Goal: Task Accomplishment & Management: Use online tool/utility

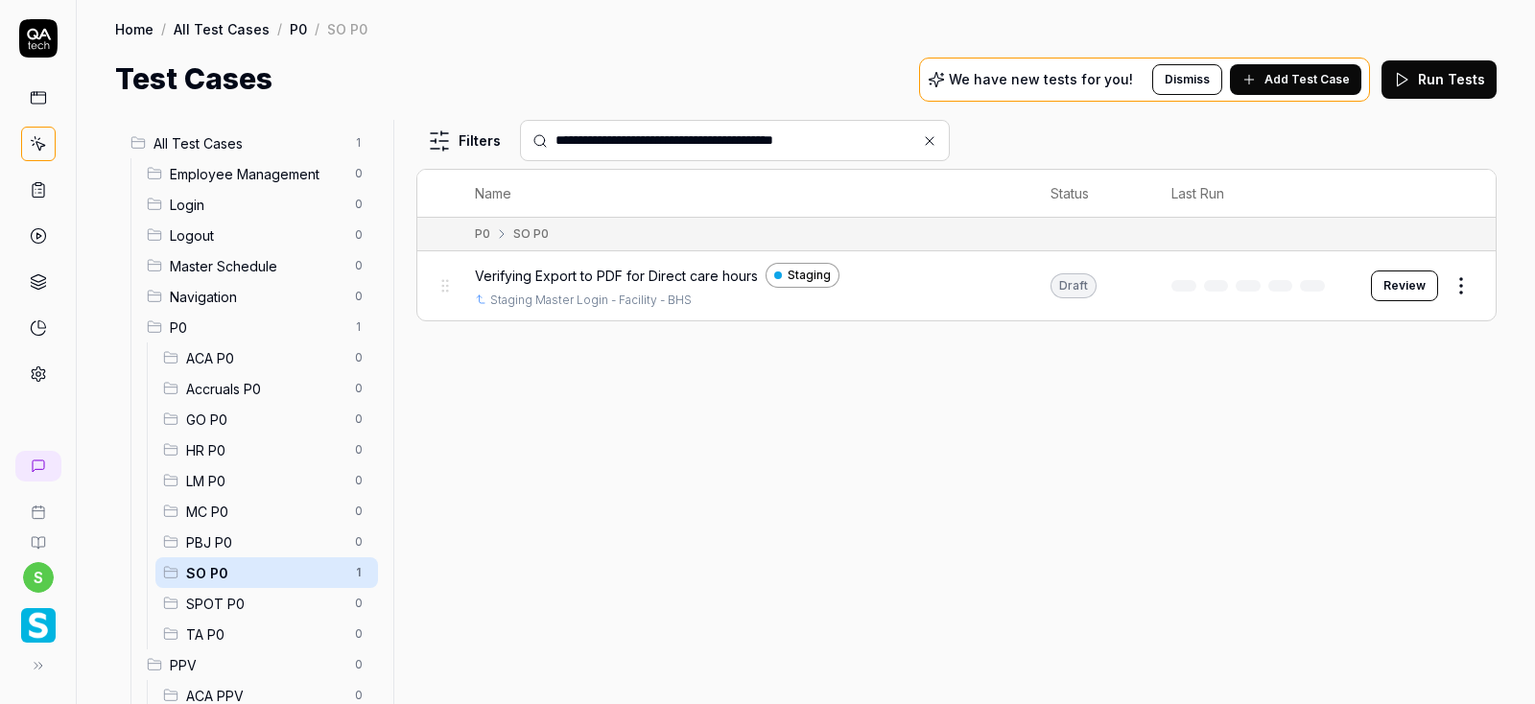
click at [926, 142] on icon at bounding box center [930, 141] width 8 height 8
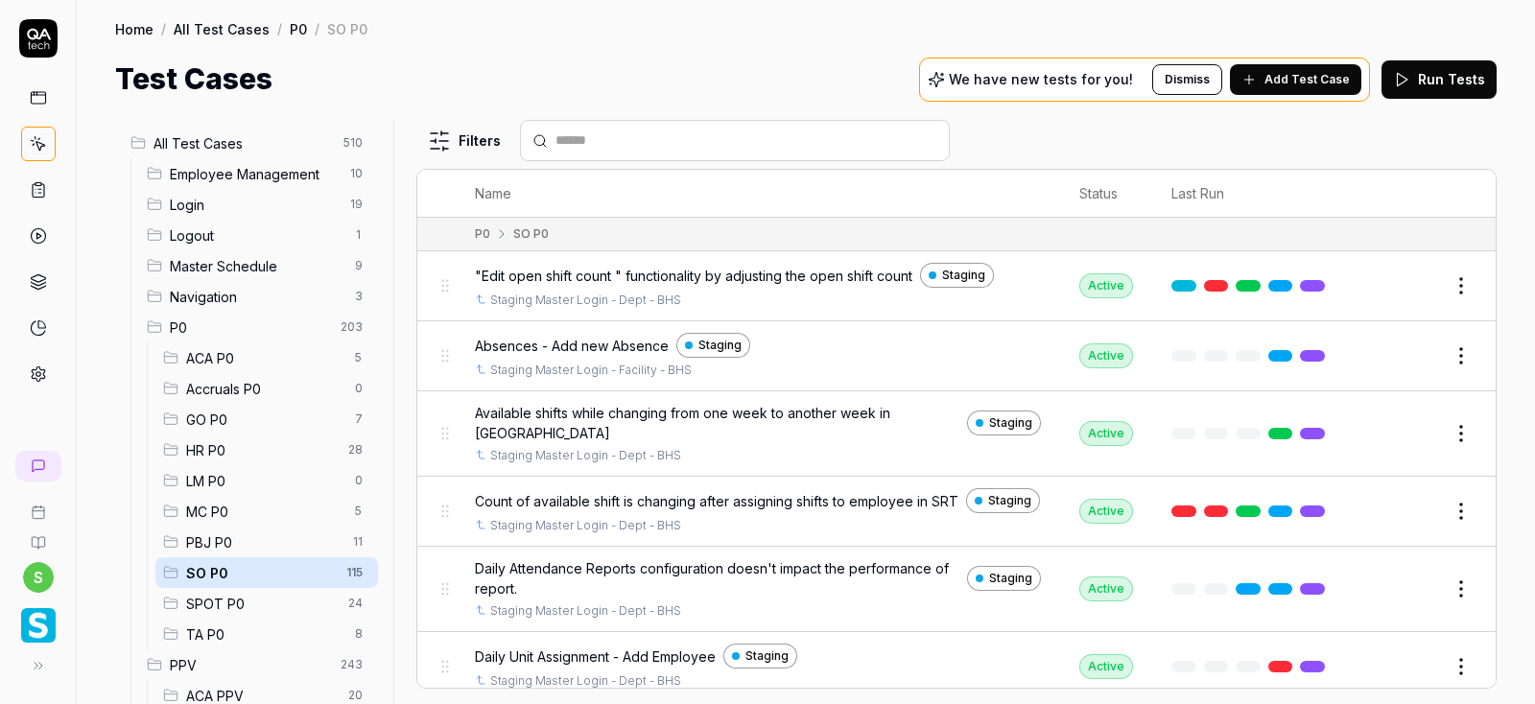
click at [636, 139] on input "text" at bounding box center [747, 140] width 382 height 20
paste input "**********"
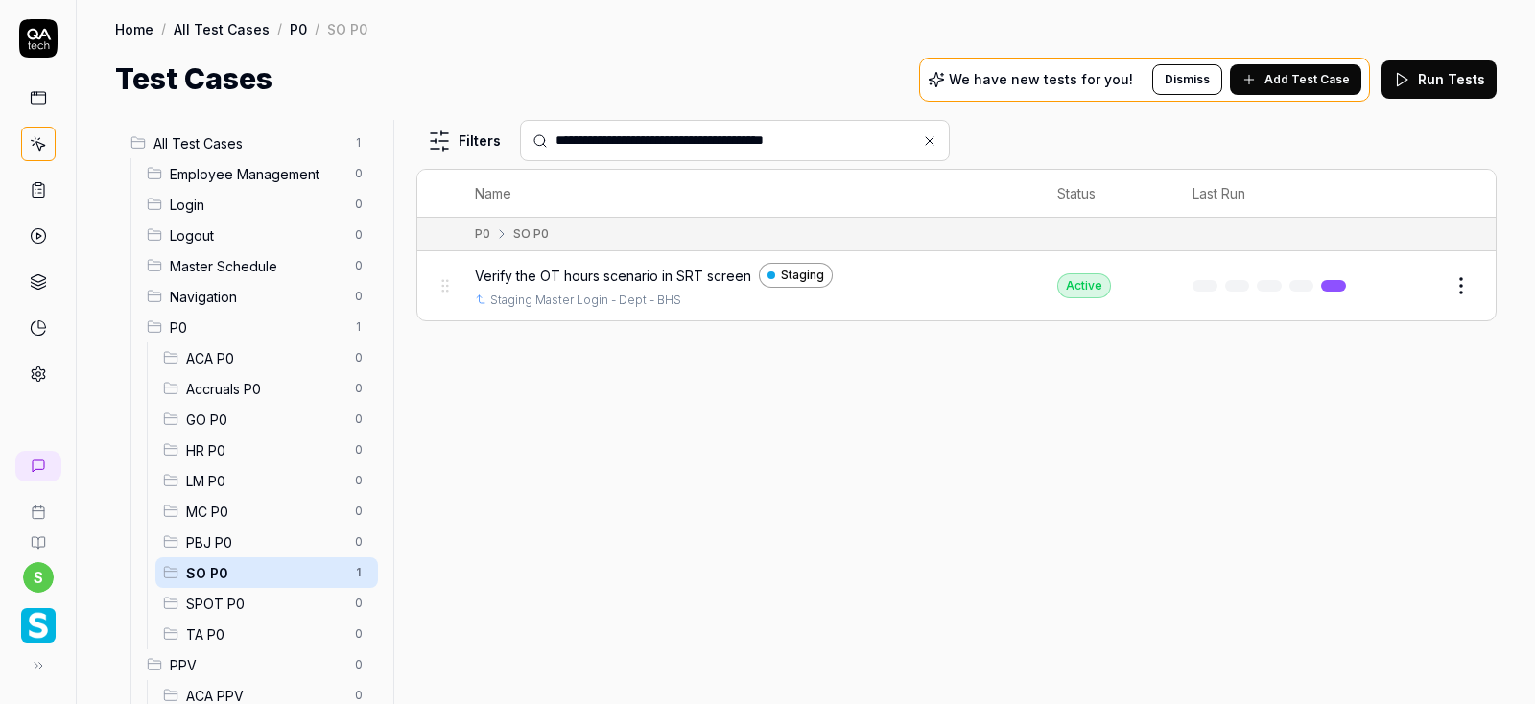
type input "**********"
click at [1466, 289] on html "**********" at bounding box center [767, 352] width 1535 height 704
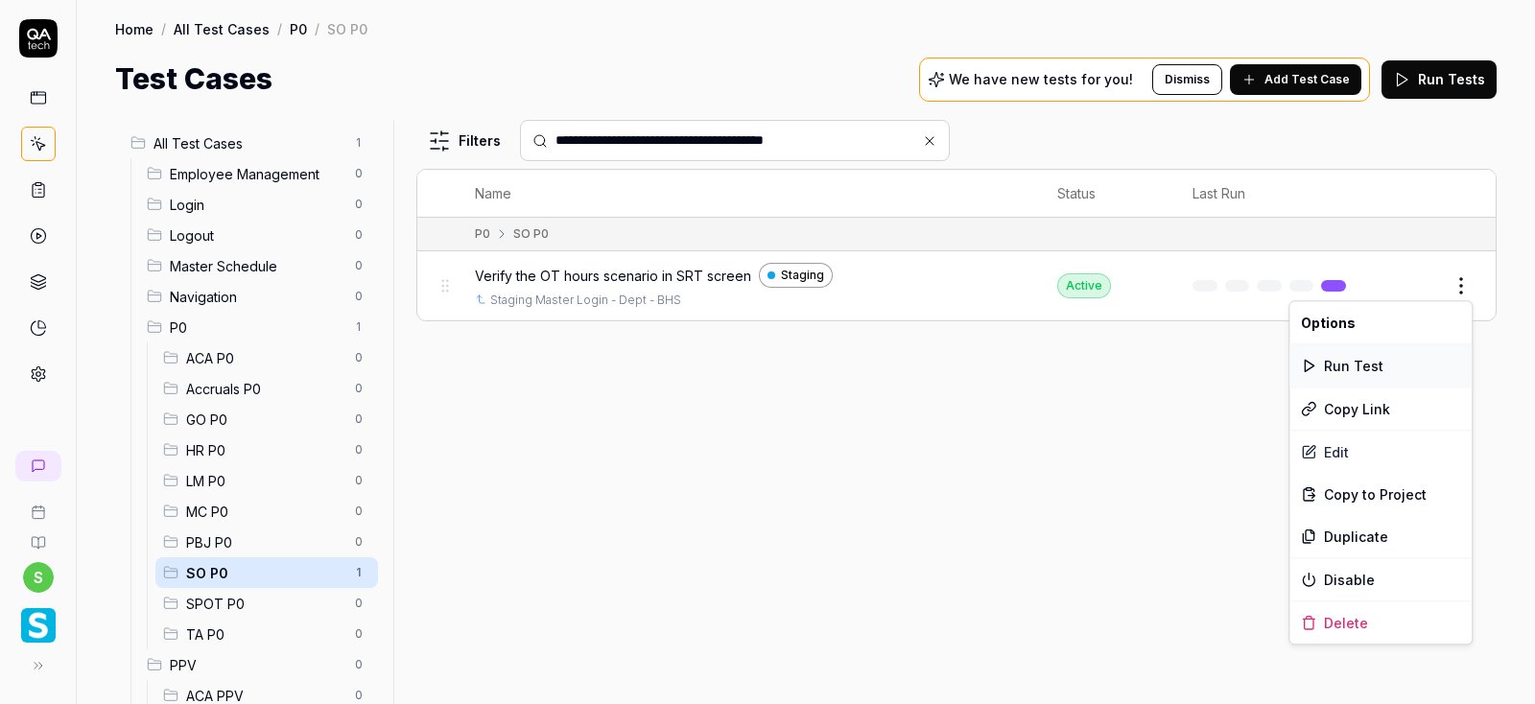
click at [1356, 367] on div "Run Test" at bounding box center [1381, 365] width 182 height 42
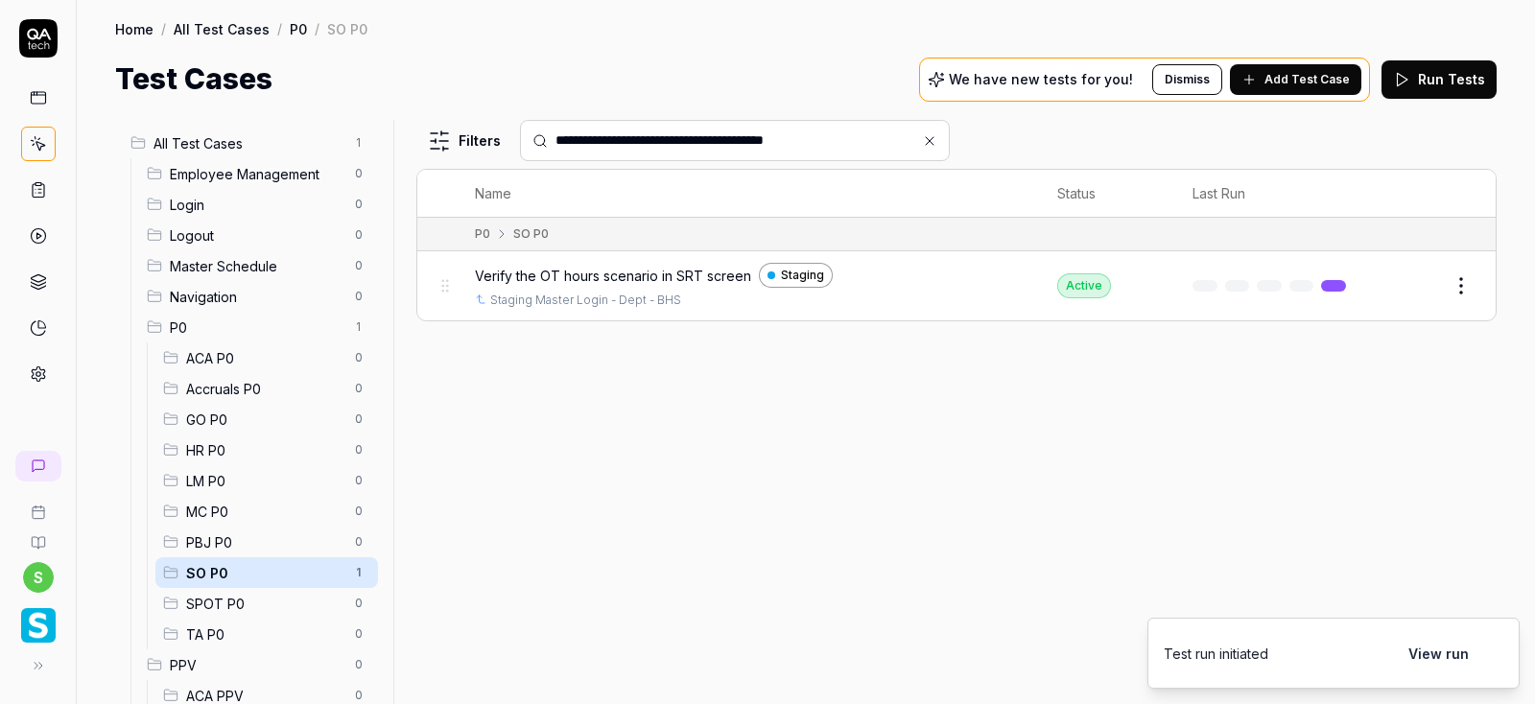
click at [1434, 651] on button "View run" at bounding box center [1438, 653] width 83 height 38
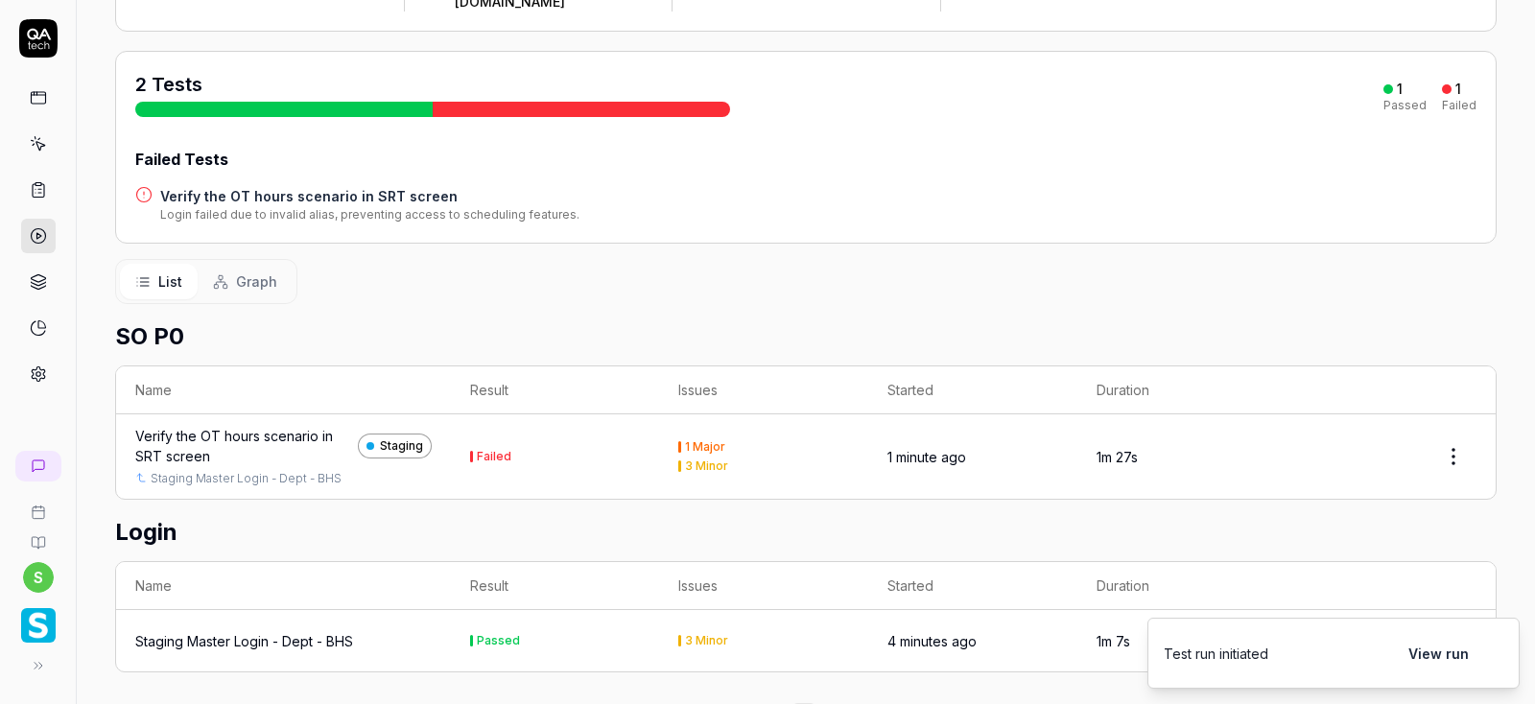
scroll to position [232, 0]
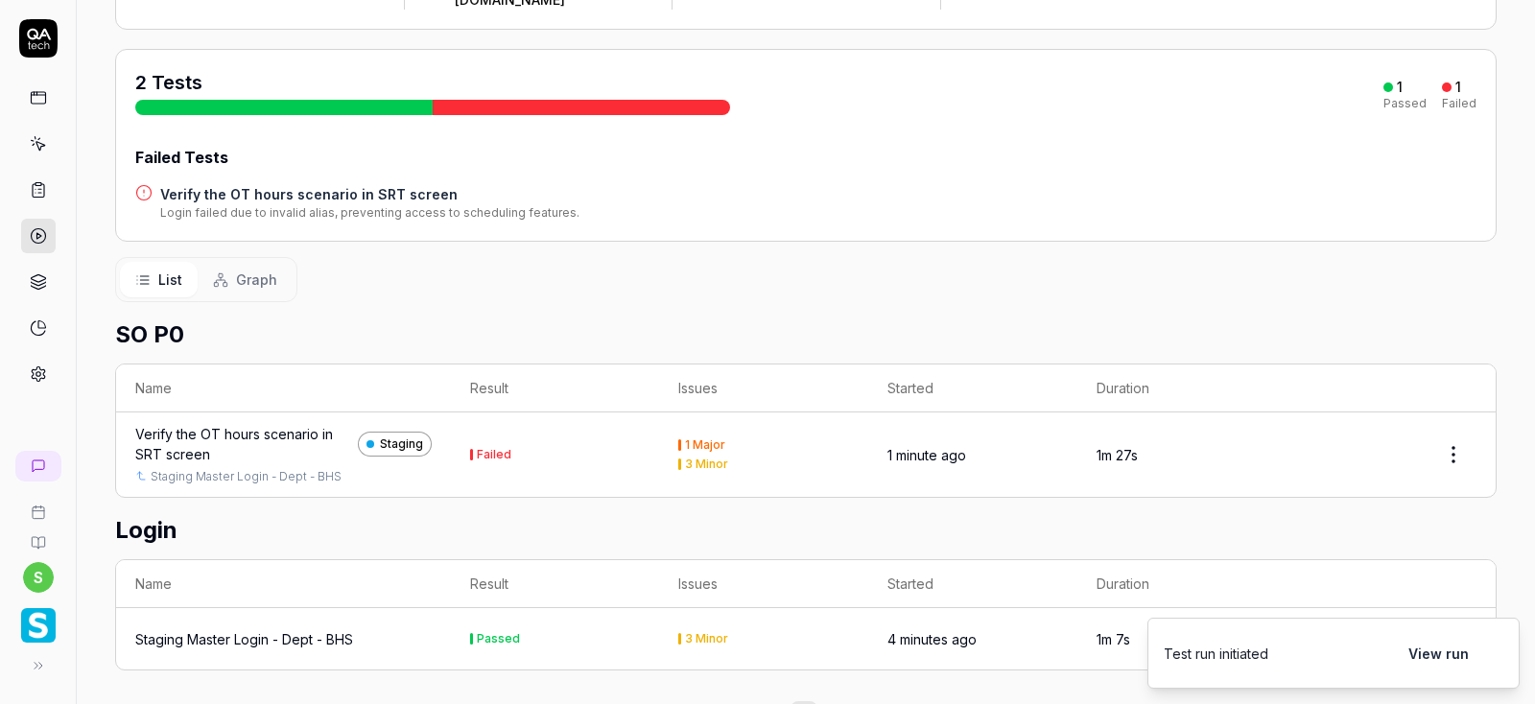
click at [280, 424] on div "Verify the OT hours scenario in SRT screen" at bounding box center [242, 444] width 215 height 40
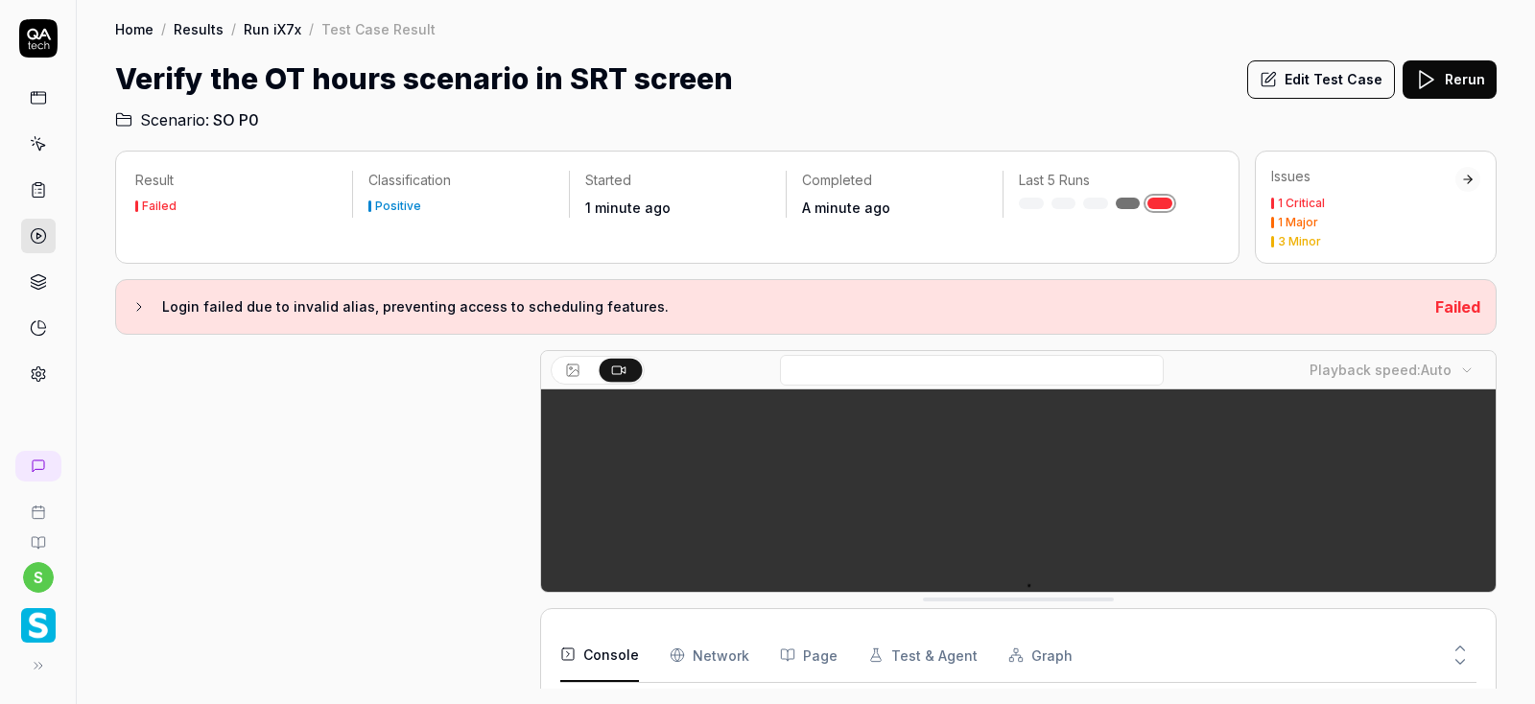
scroll to position [300, 0]
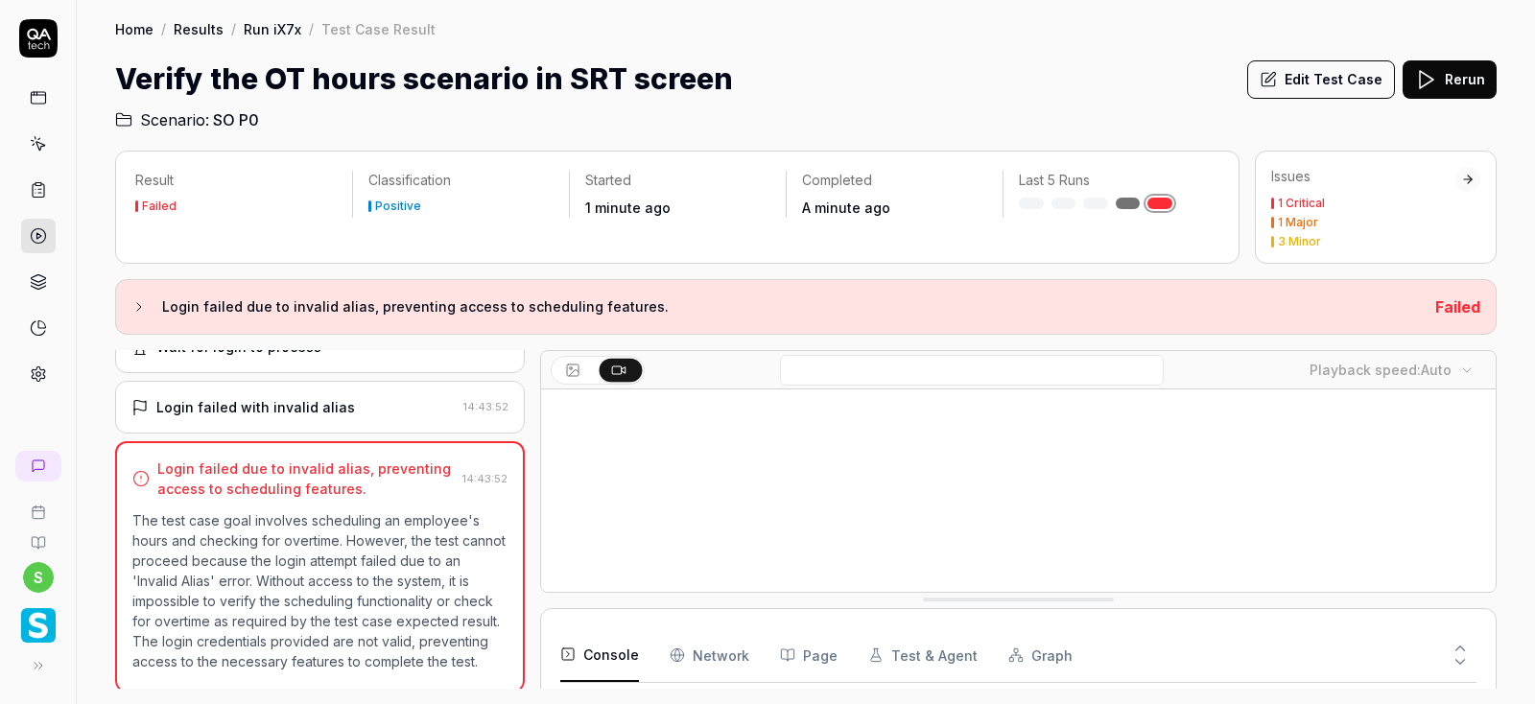
click at [1334, 84] on button "Edit Test Case" at bounding box center [1321, 79] width 148 height 38
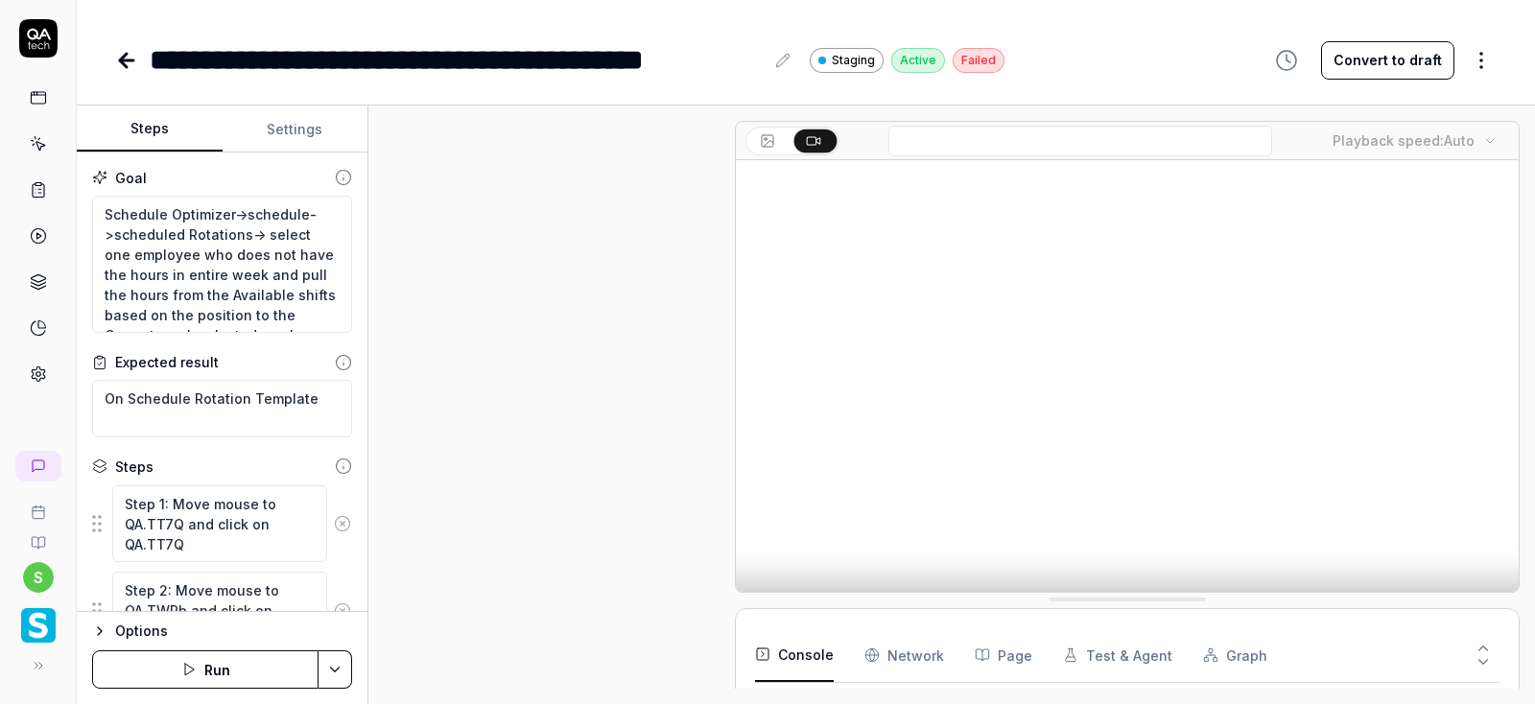
scroll to position [153, 0]
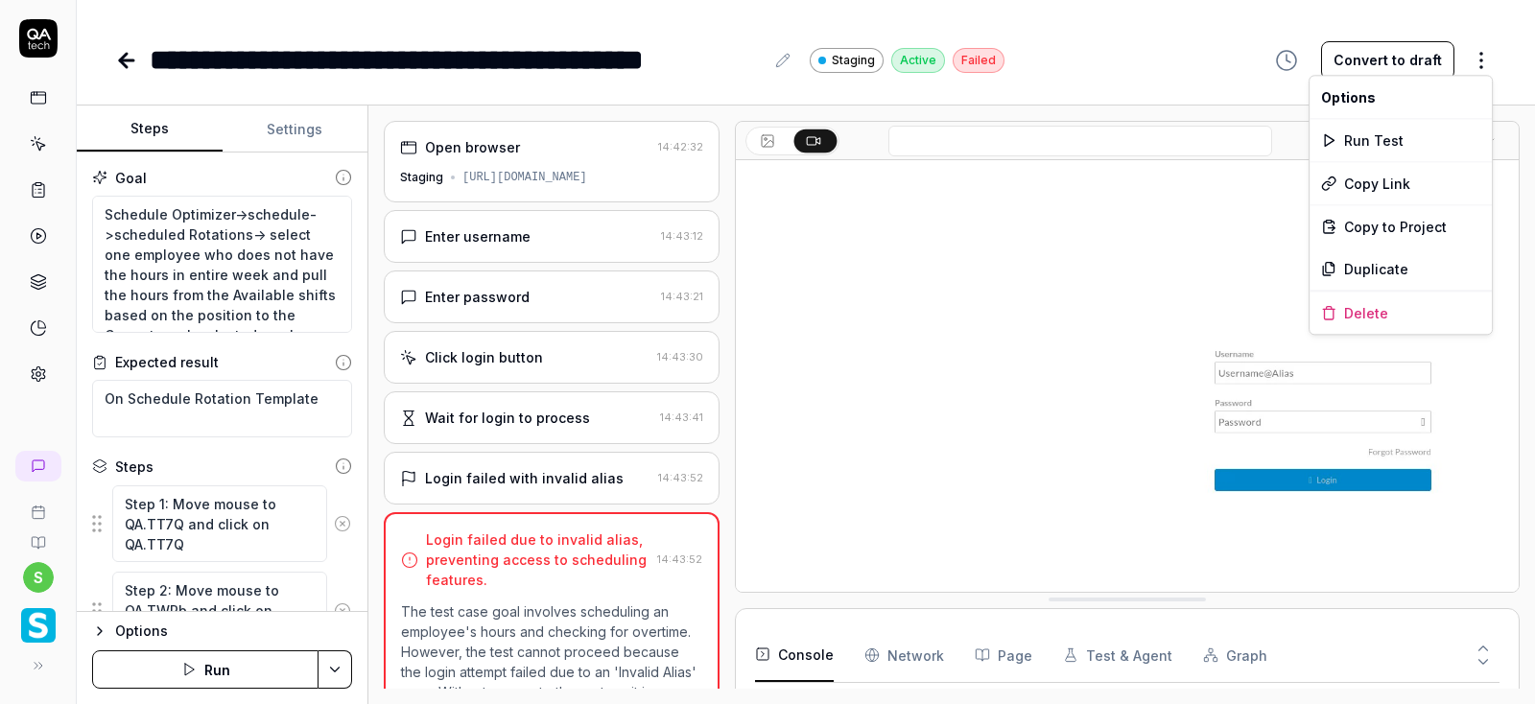
scroll to position [70, 0]
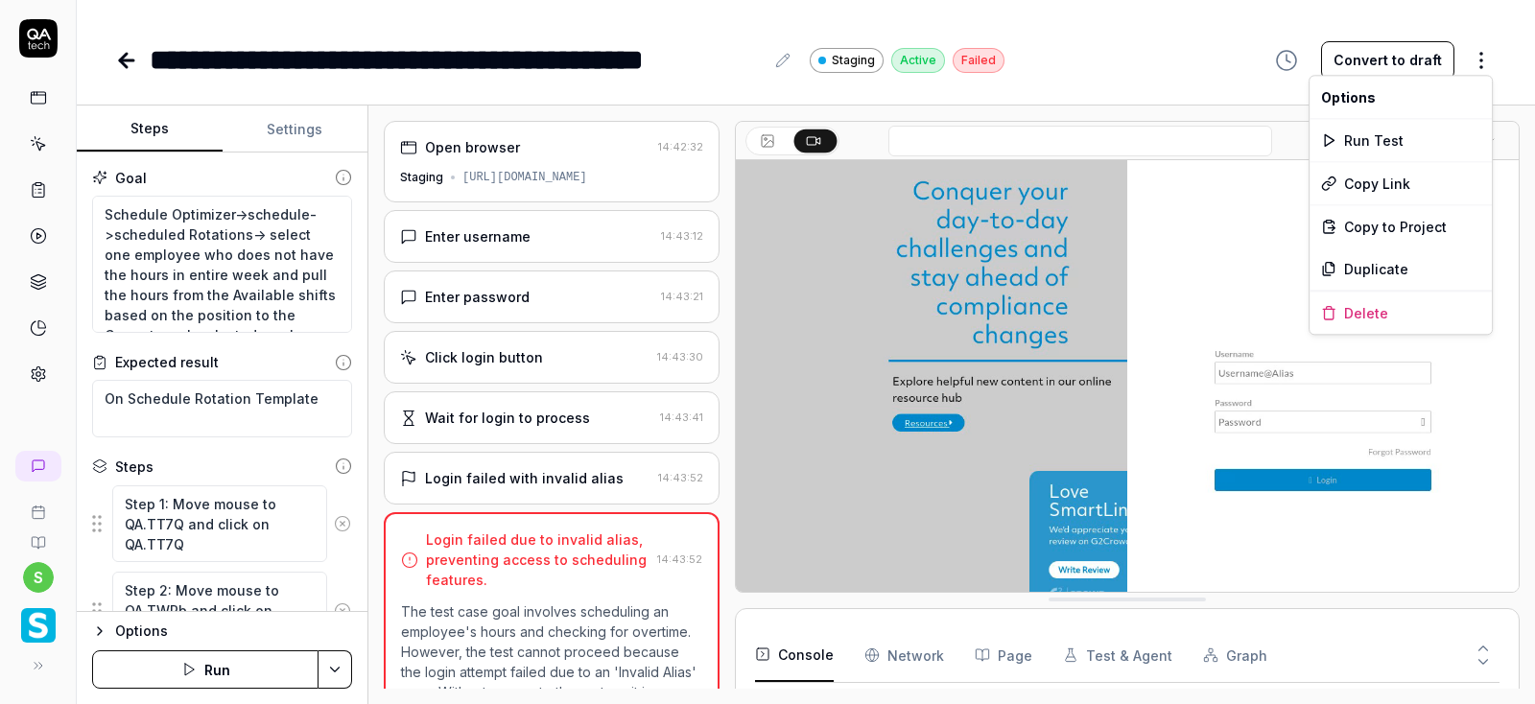
click at [1481, 64] on html "**********" at bounding box center [767, 352] width 1535 height 704
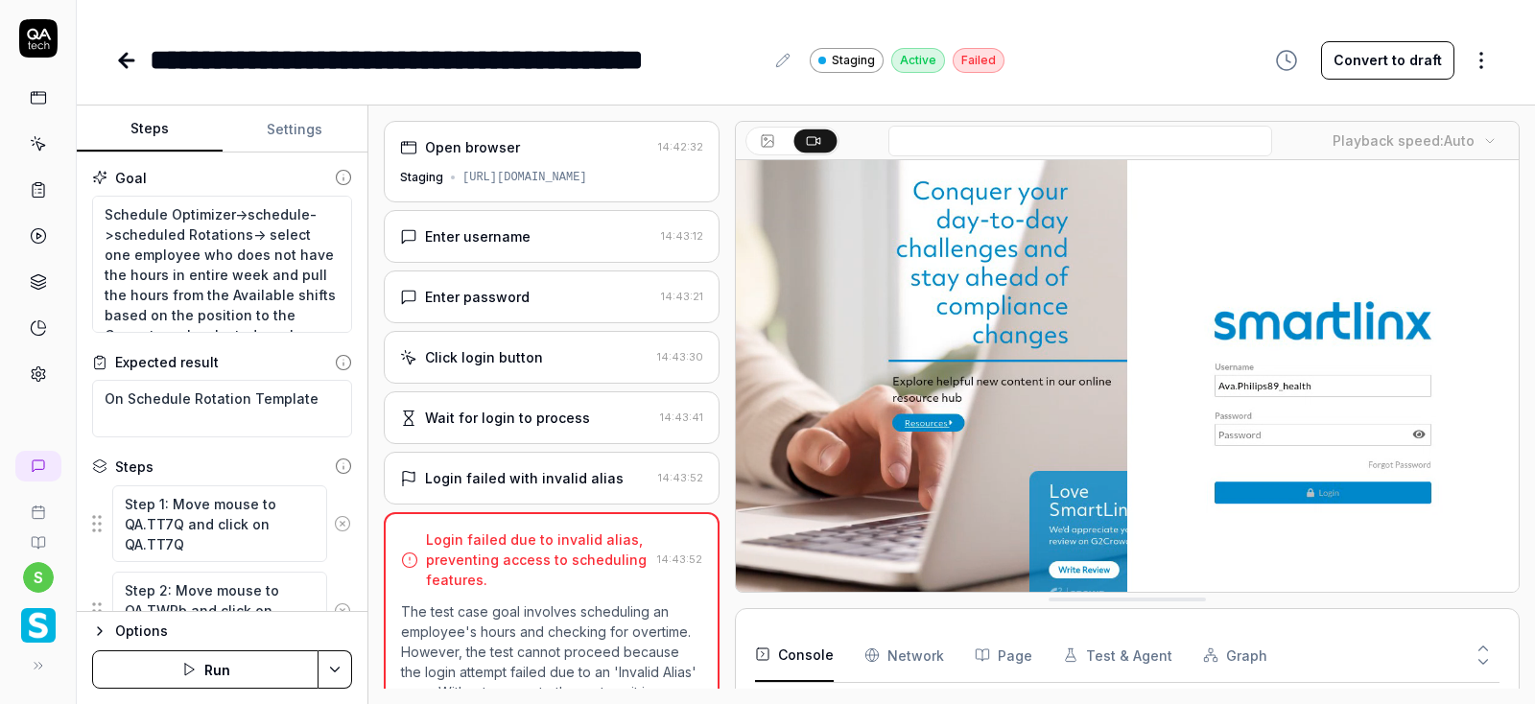
click at [211, 686] on html "**********" at bounding box center [767, 352] width 1535 height 704
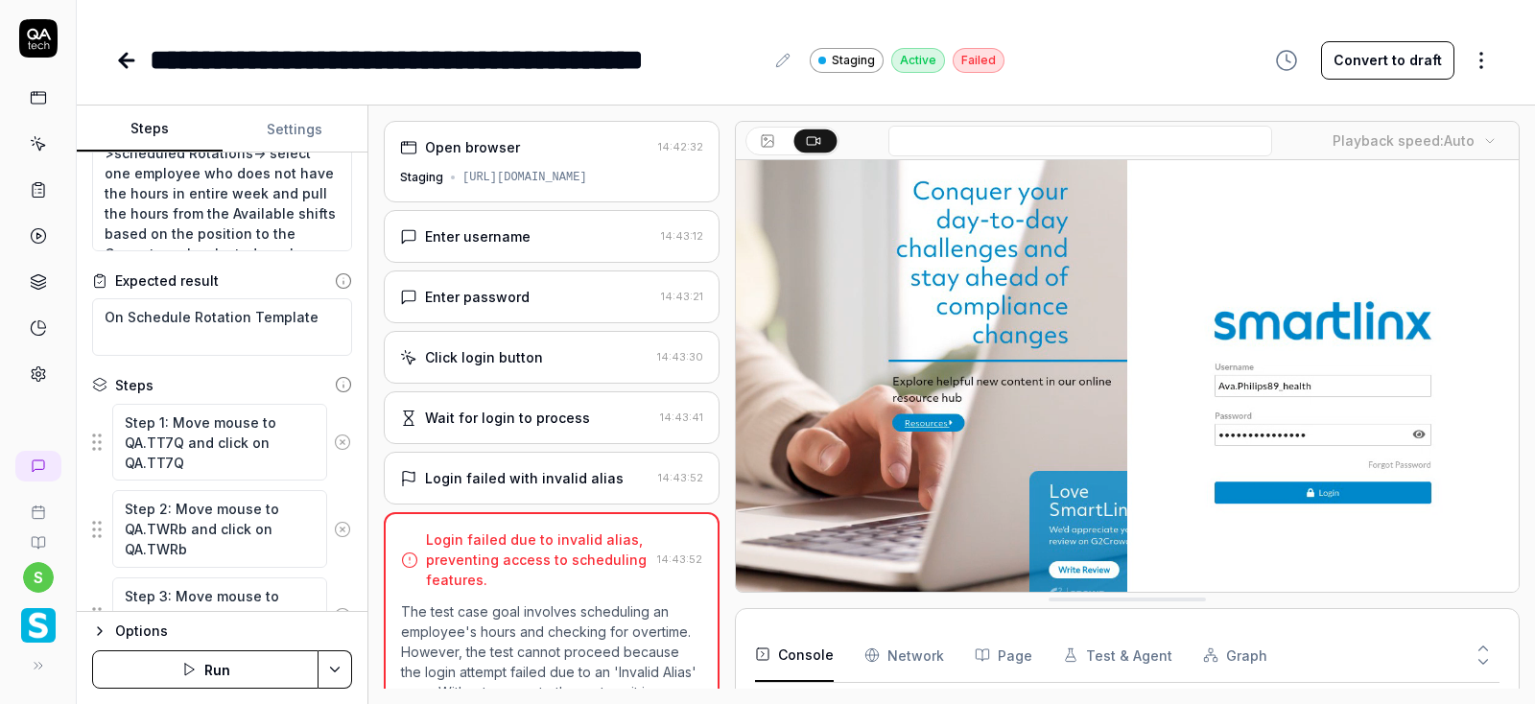
scroll to position [0, 0]
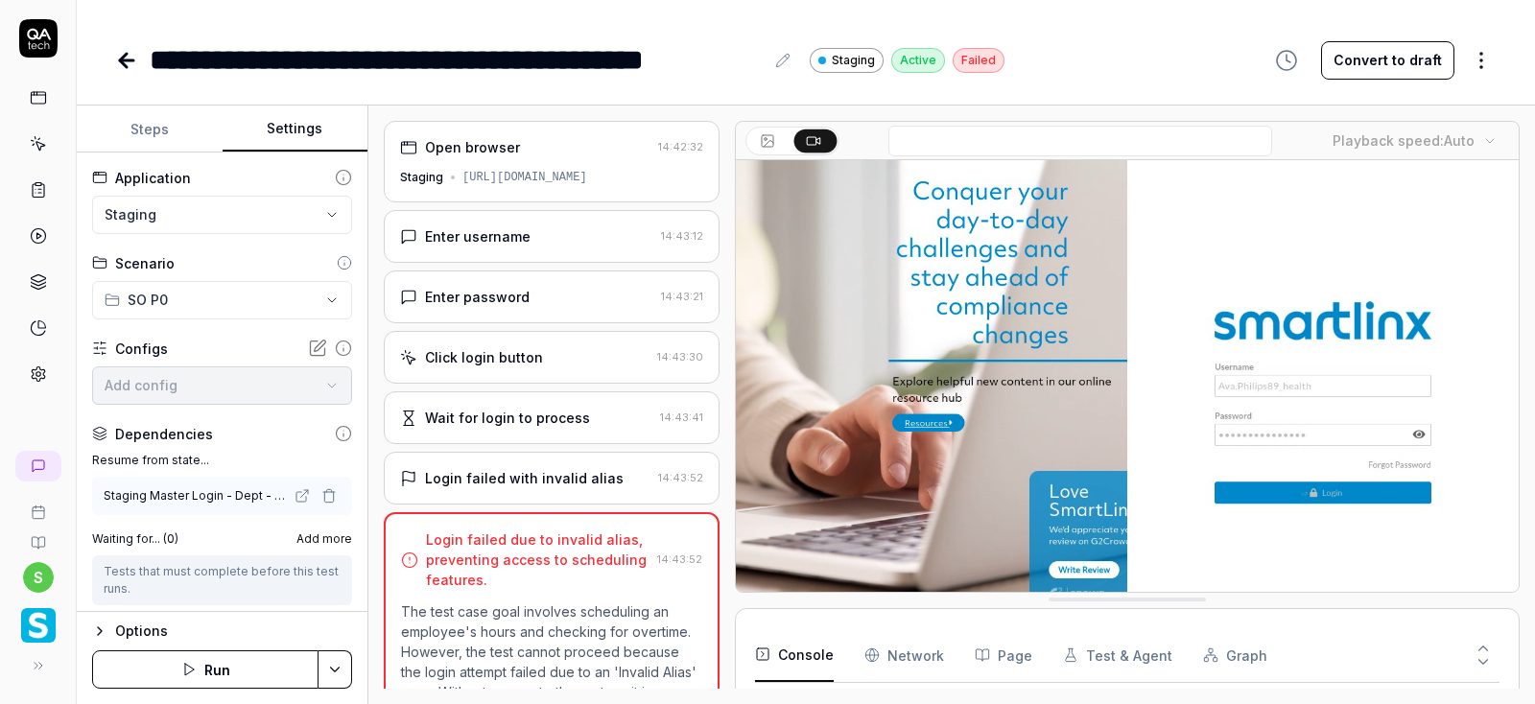
click at [289, 132] on button "Settings" at bounding box center [296, 130] width 146 height 46
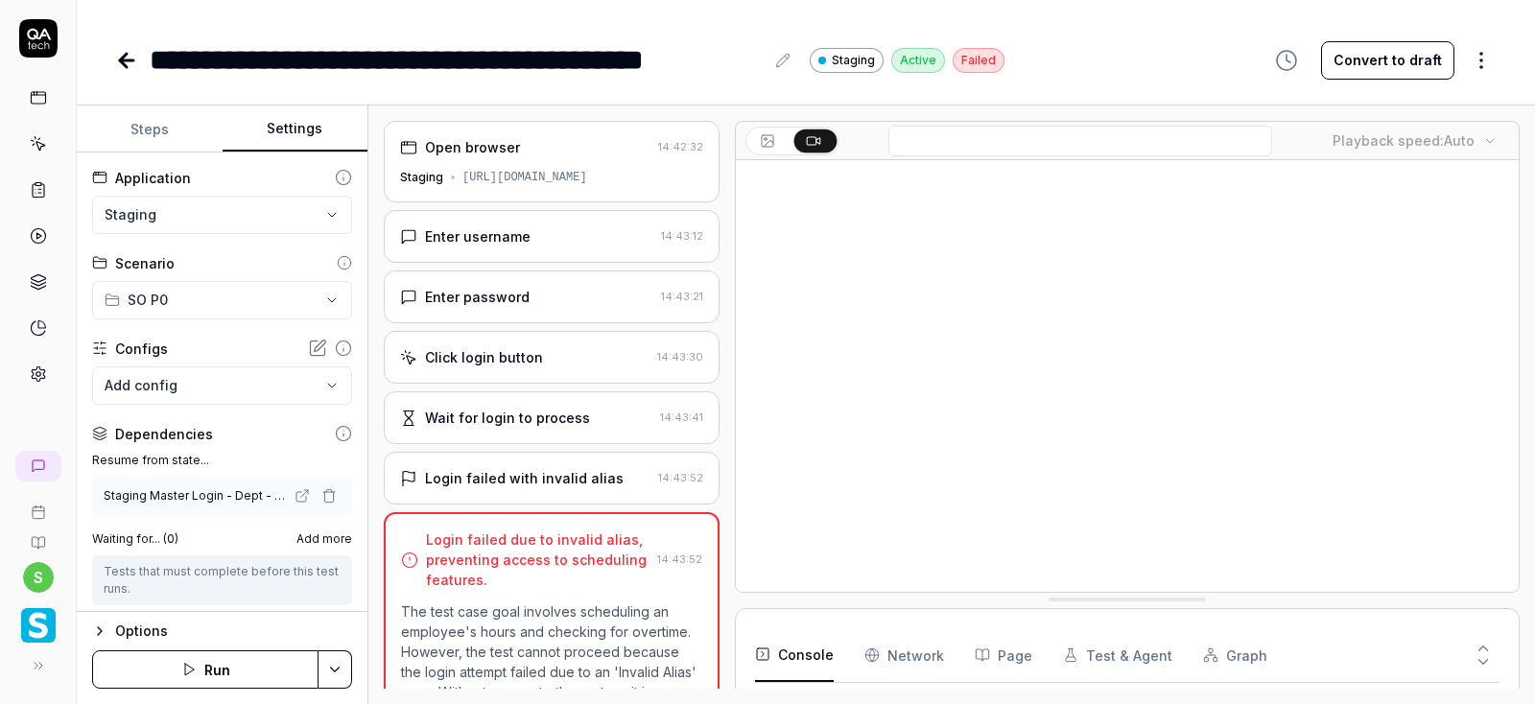
click at [301, 493] on icon at bounding box center [302, 495] width 15 height 15
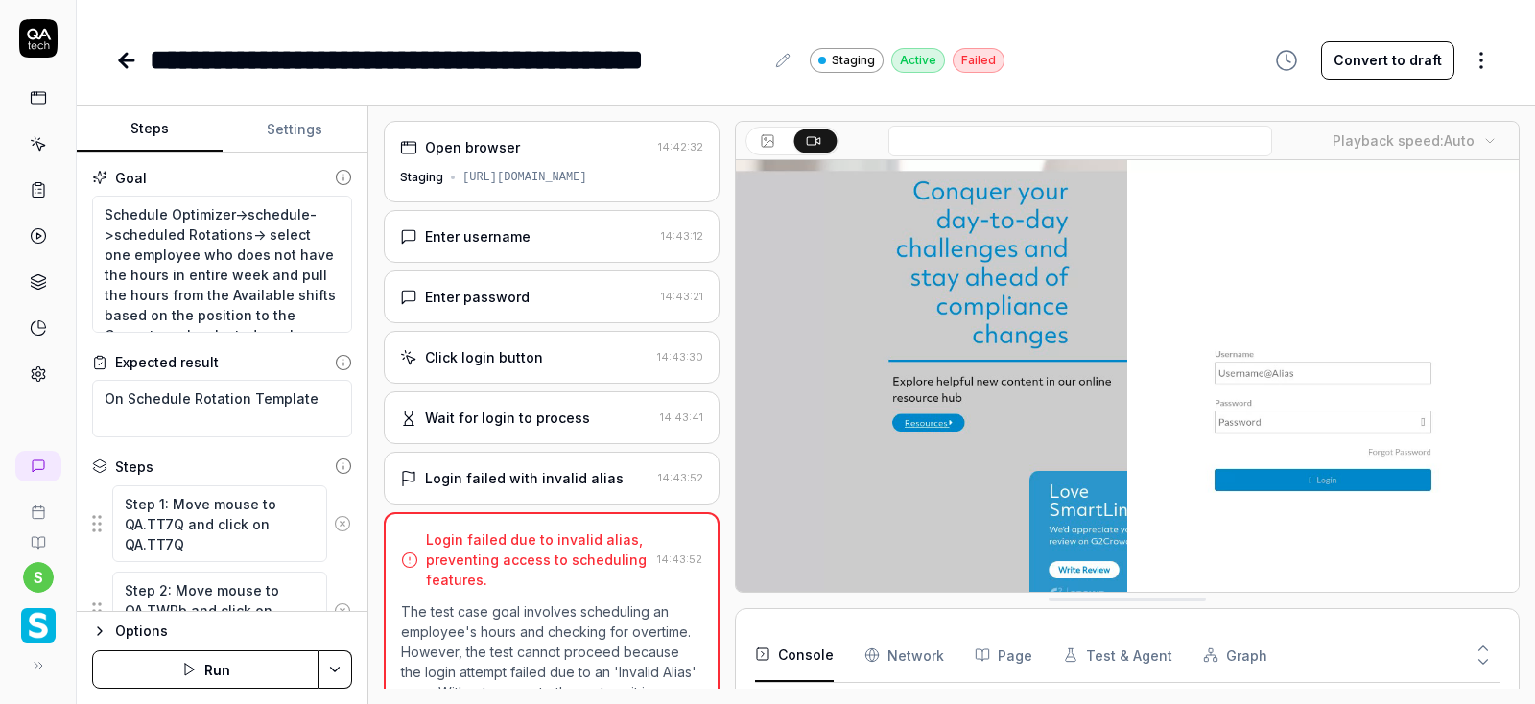
click at [144, 137] on button "Steps" at bounding box center [150, 130] width 146 height 46
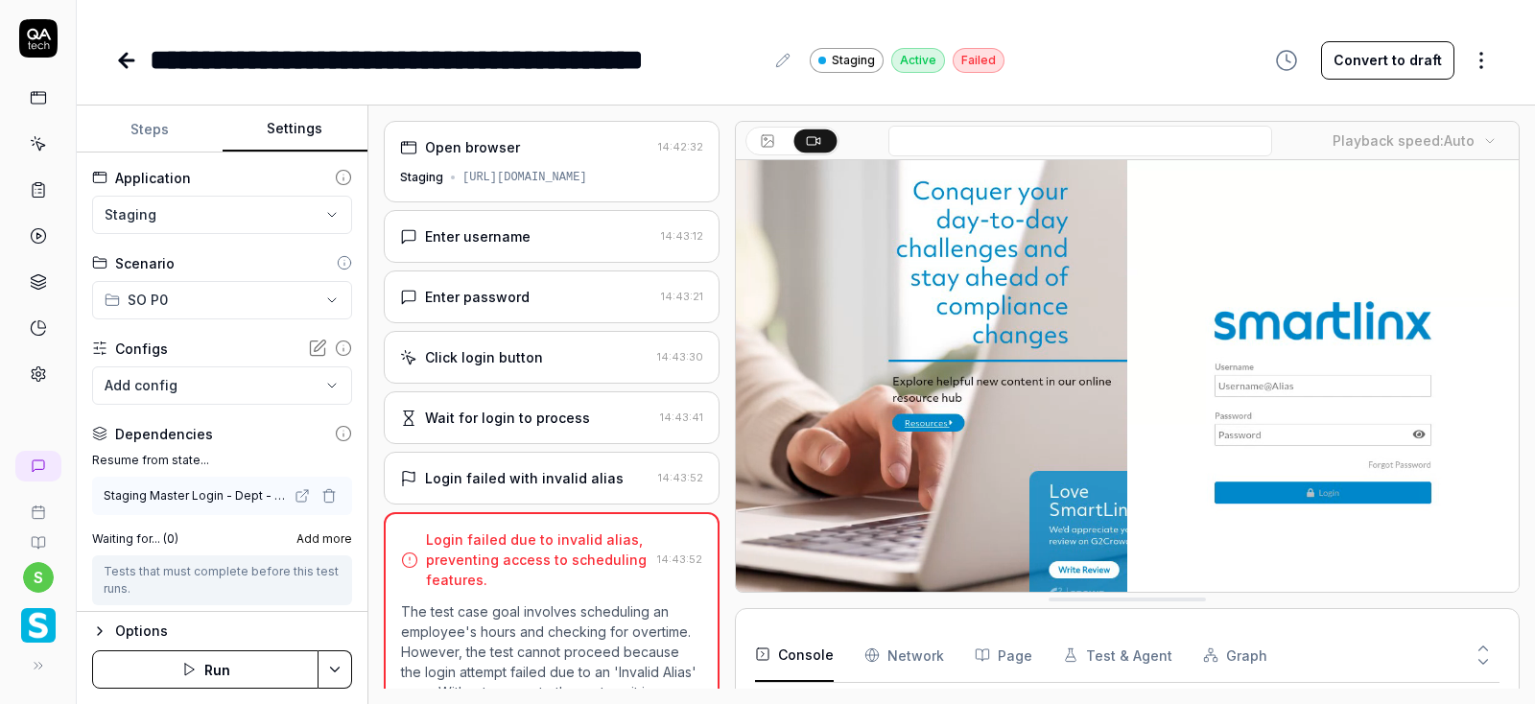
click at [298, 132] on button "Settings" at bounding box center [296, 130] width 146 height 46
click at [214, 661] on button "Run" at bounding box center [205, 670] width 226 height 38
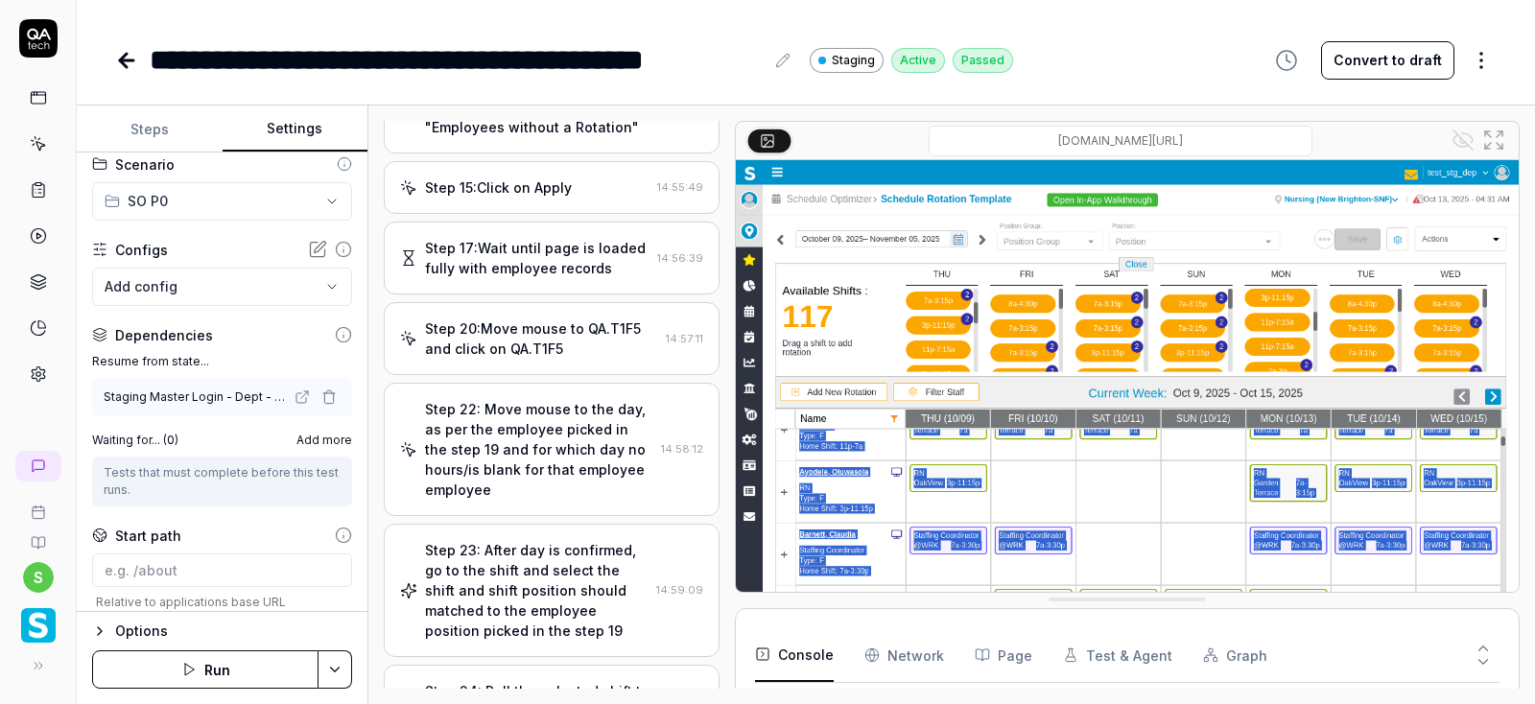
scroll to position [241, 0]
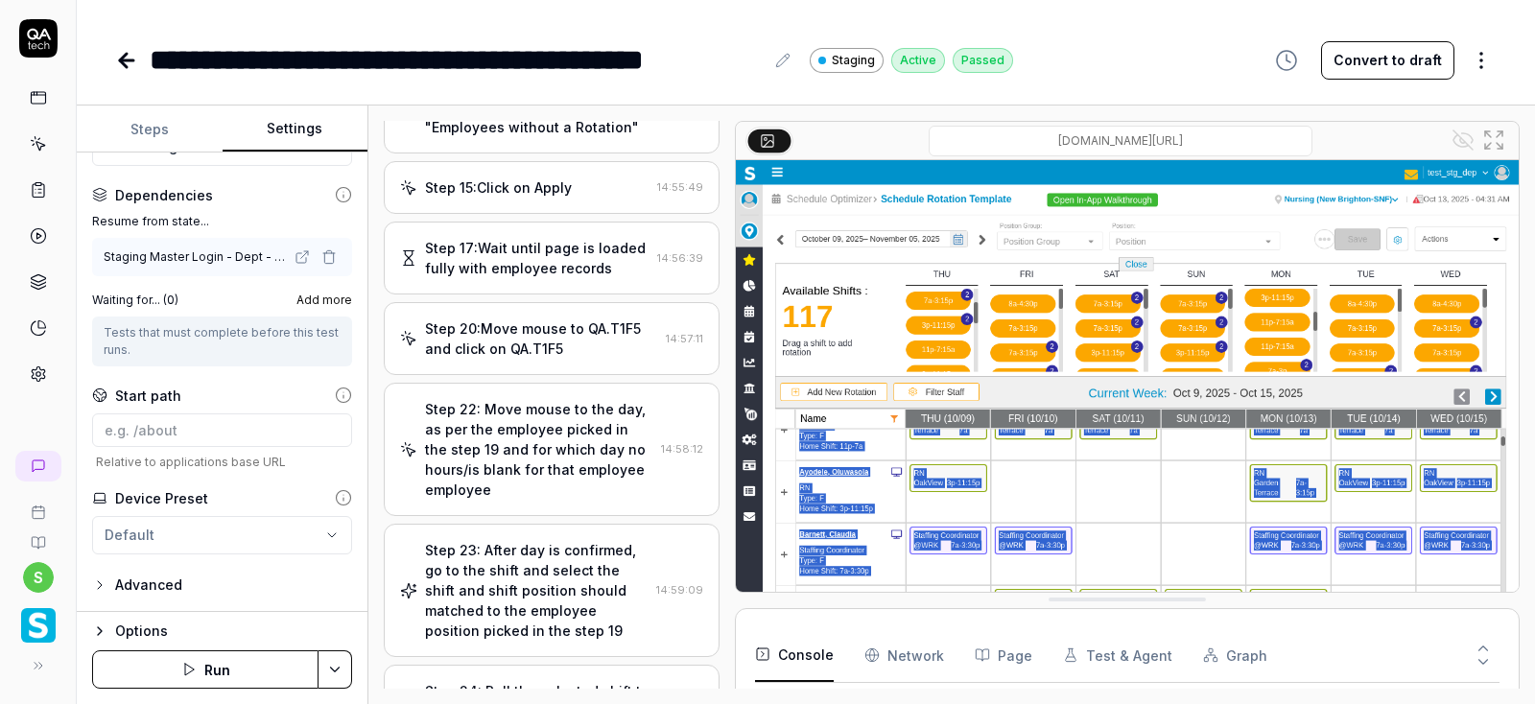
click at [140, 124] on button "Steps" at bounding box center [150, 130] width 146 height 46
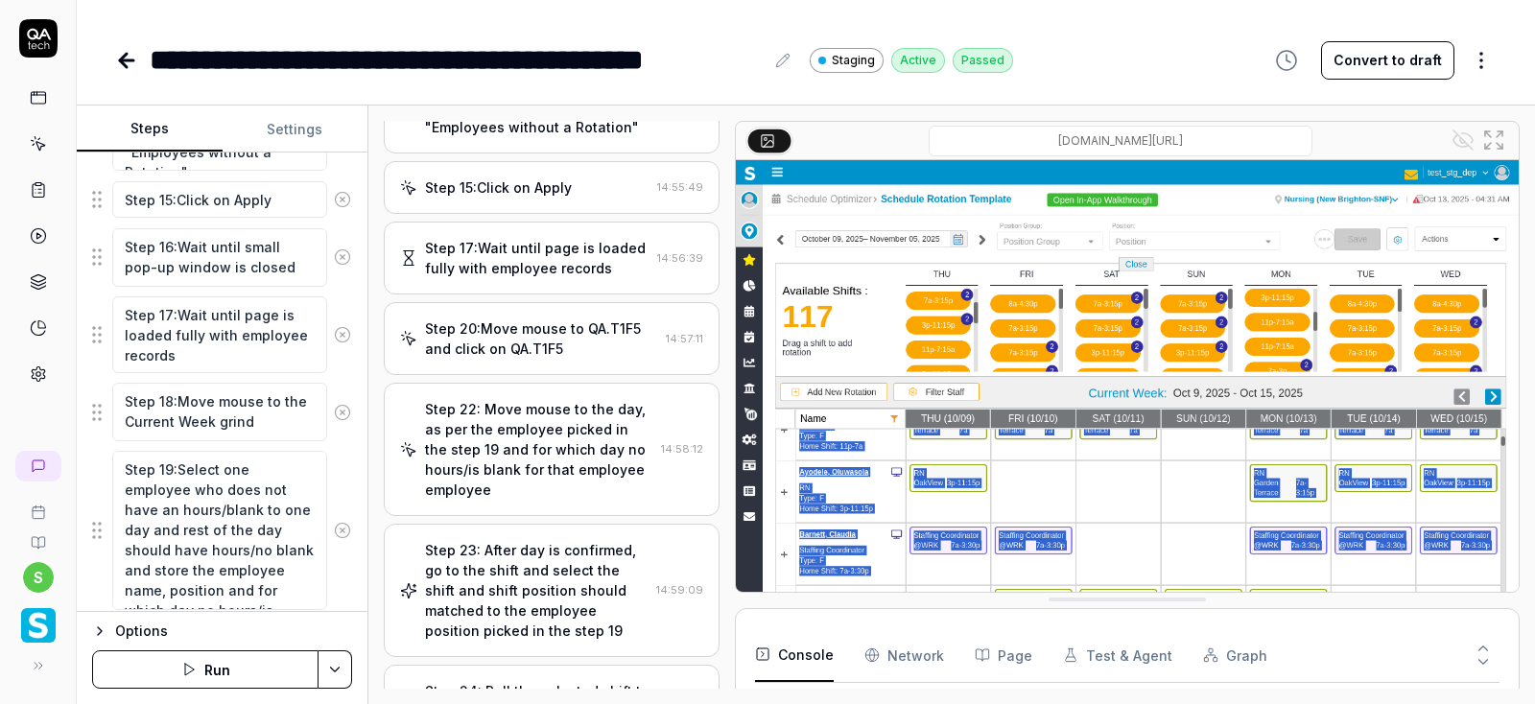
scroll to position [1449, 0]
click at [230, 495] on textarea "Step 19:Select one employee who does not have an hours/blank to one day and res…" at bounding box center [219, 528] width 215 height 159
click at [559, 346] on div "Step 20:Move mouse to QA.T1F5 and click on QA.T1F5" at bounding box center [541, 339] width 233 height 40
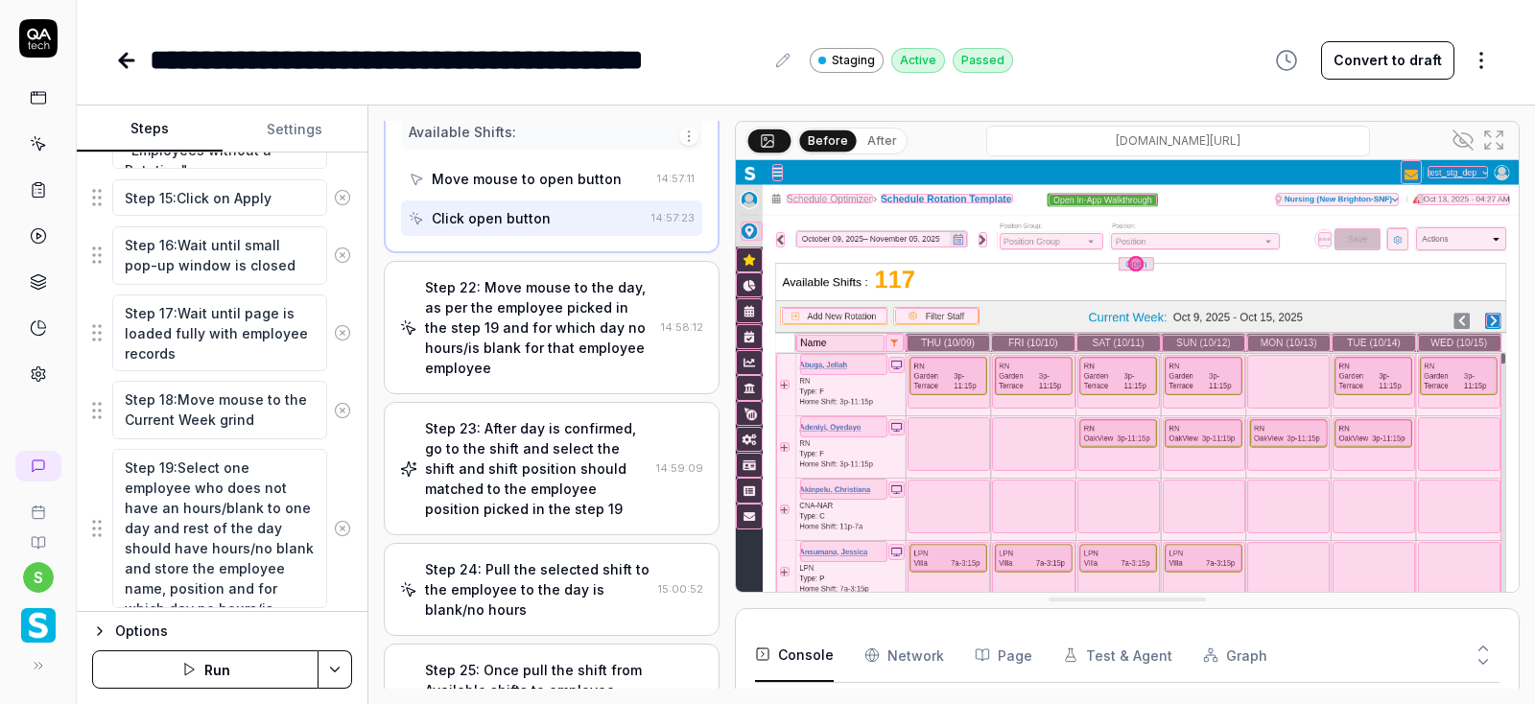
scroll to position [1938, 0]
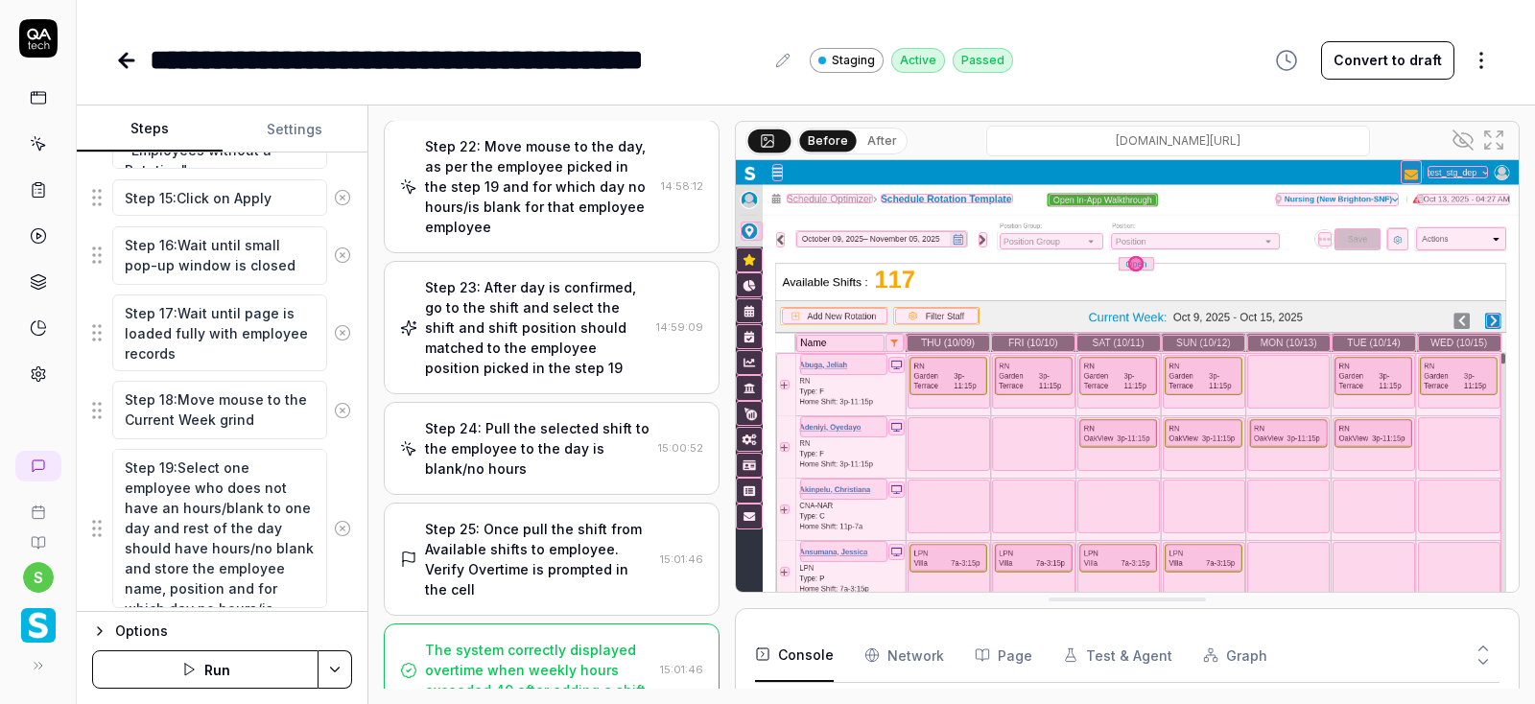
click at [545, 317] on div "Step 23: After day is confirmed, go to the shift and select the shift and shift…" at bounding box center [537, 327] width 224 height 101
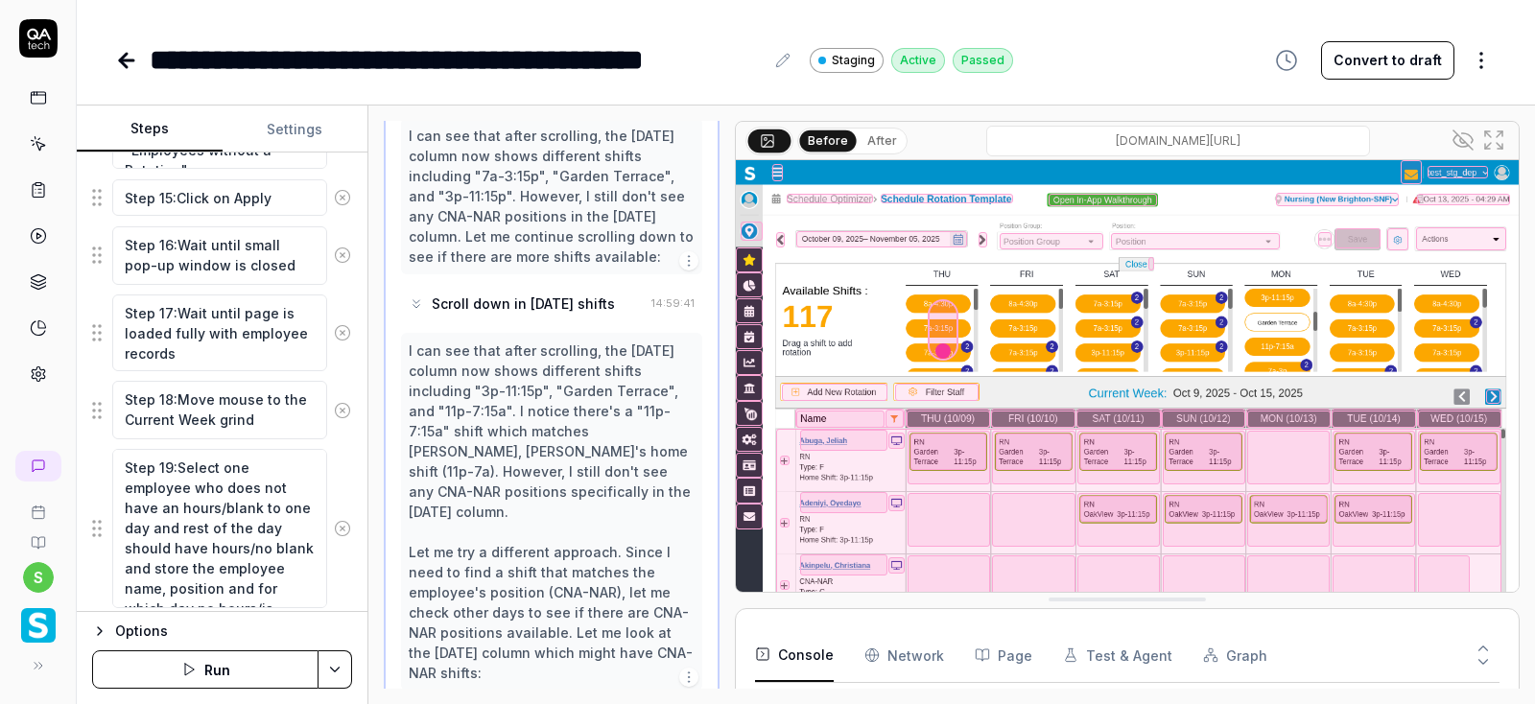
scroll to position [1786, 0]
type textarea "*"
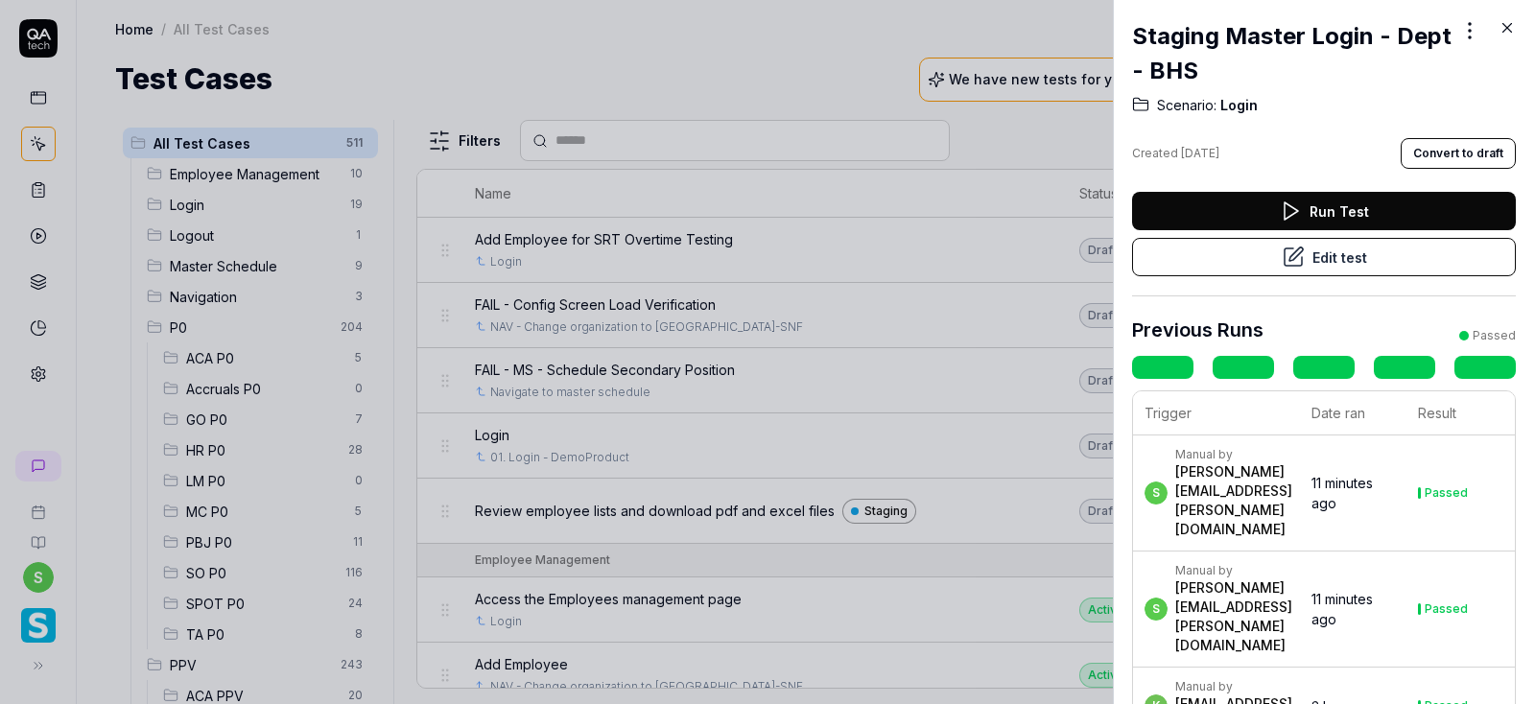
click at [1337, 260] on button "Edit test" at bounding box center [1324, 257] width 384 height 38
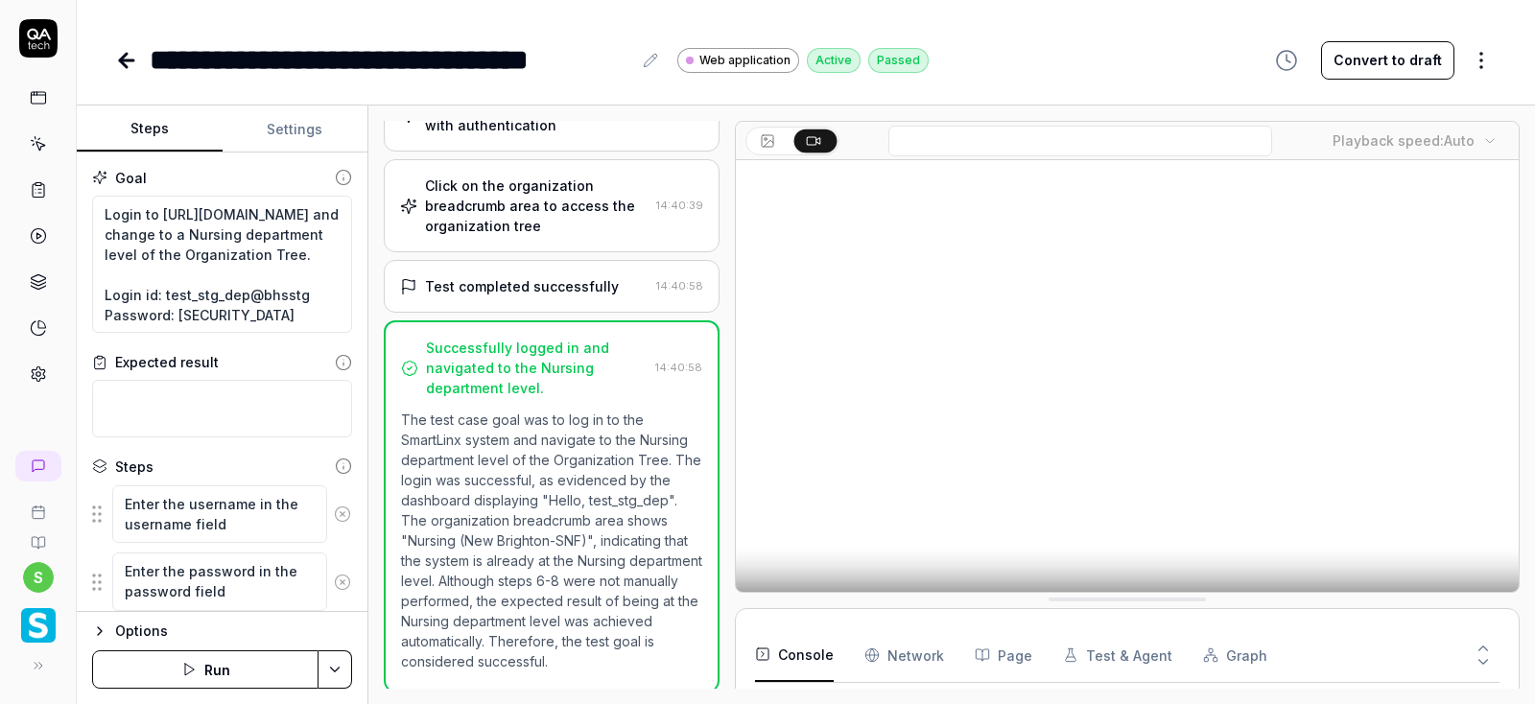
scroll to position [19, 0]
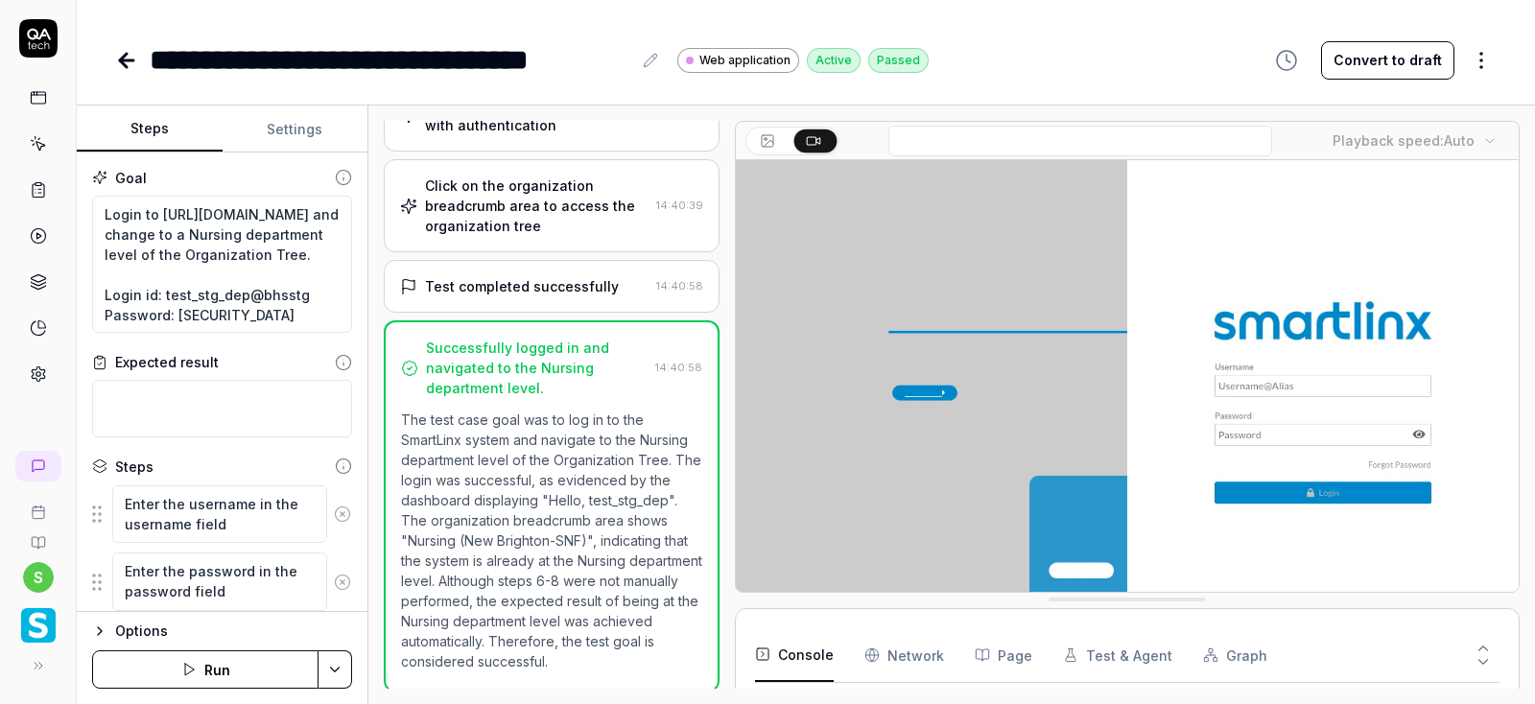
click at [208, 675] on button "Run" at bounding box center [205, 670] width 226 height 38
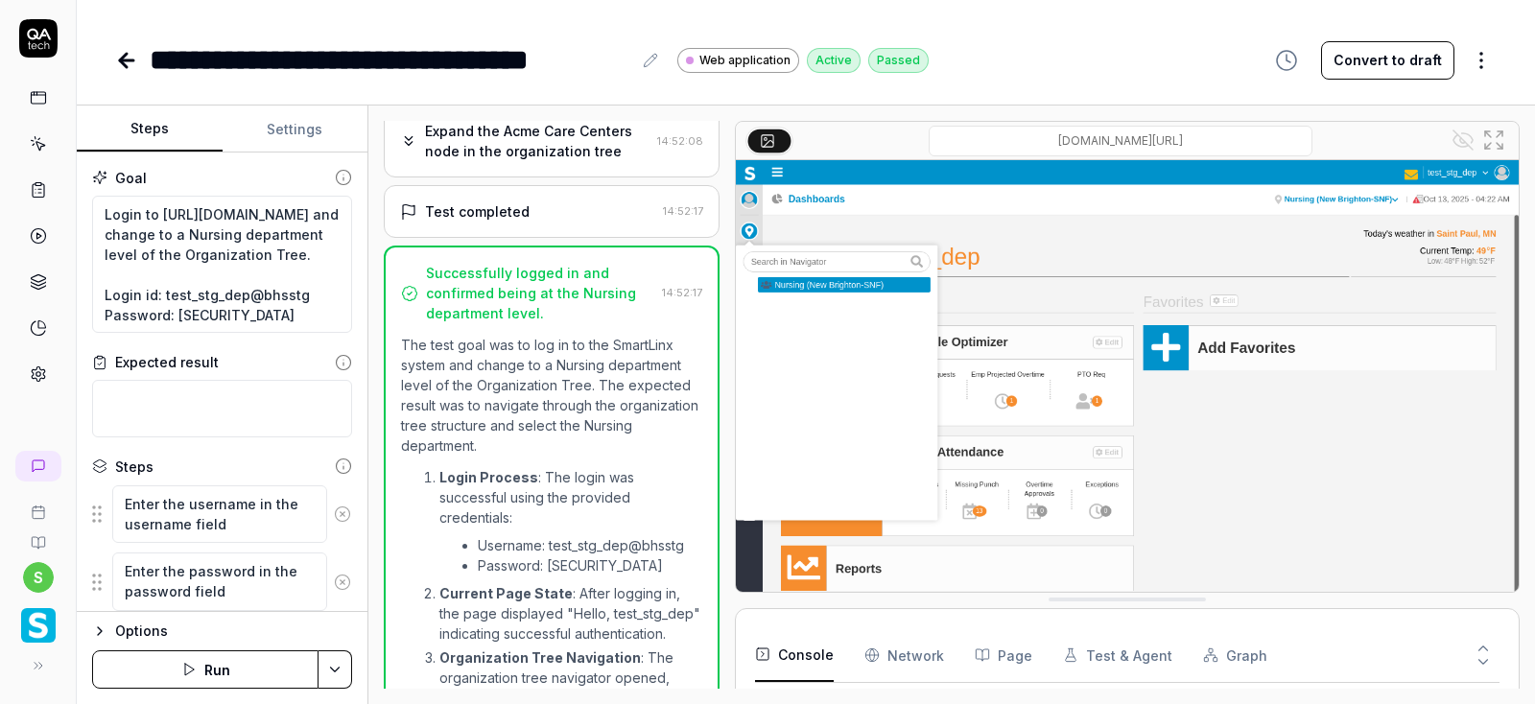
scroll to position [155, 0]
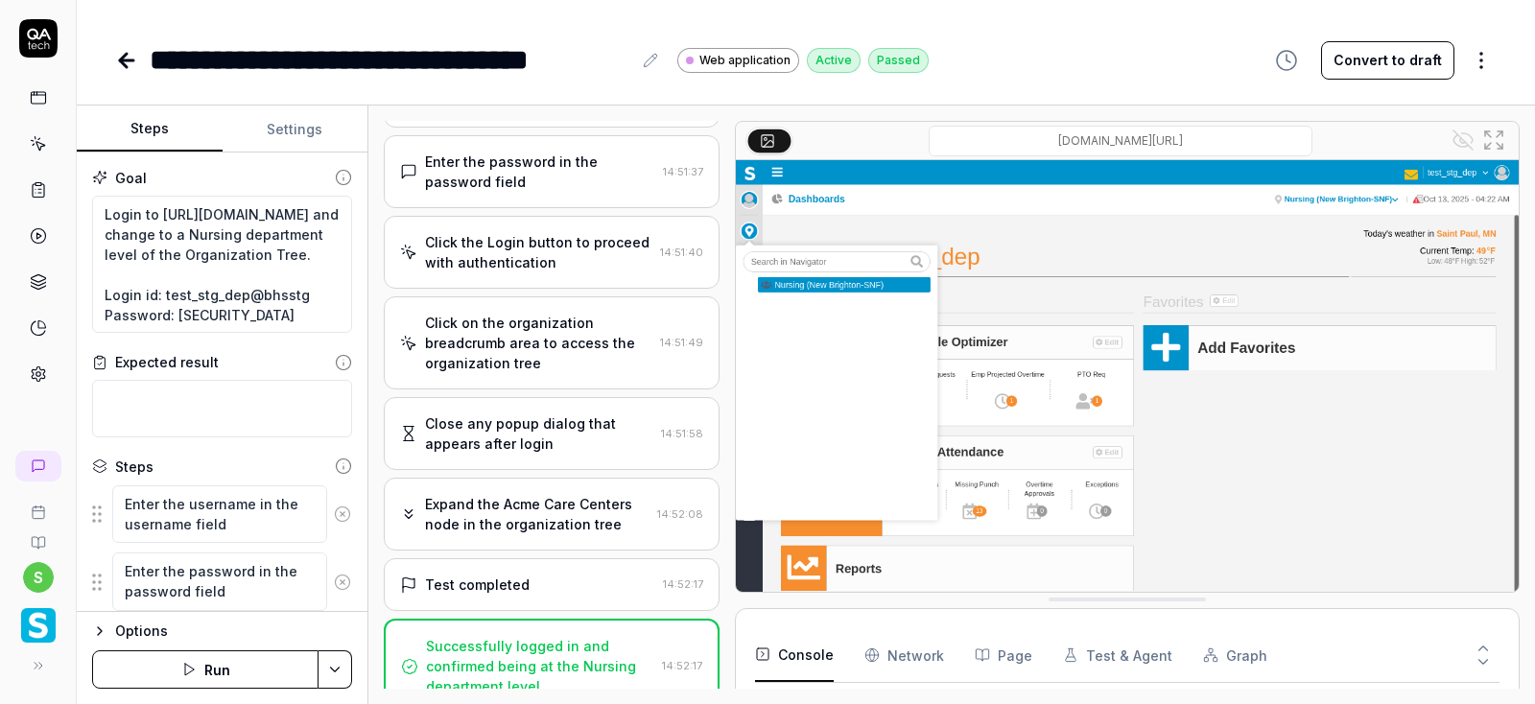
type textarea "*"
